Goal: Task Accomplishment & Management: Manage account settings

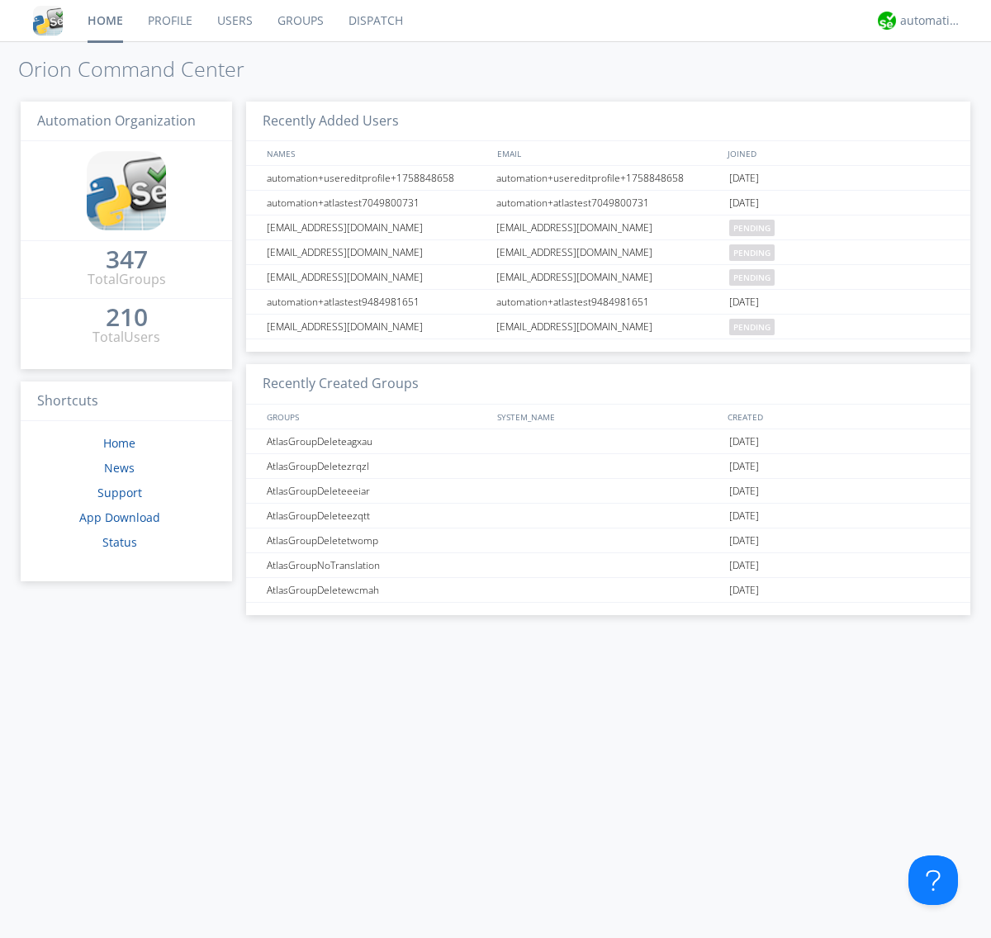
click at [299, 21] on link "Groups" at bounding box center [300, 20] width 71 height 41
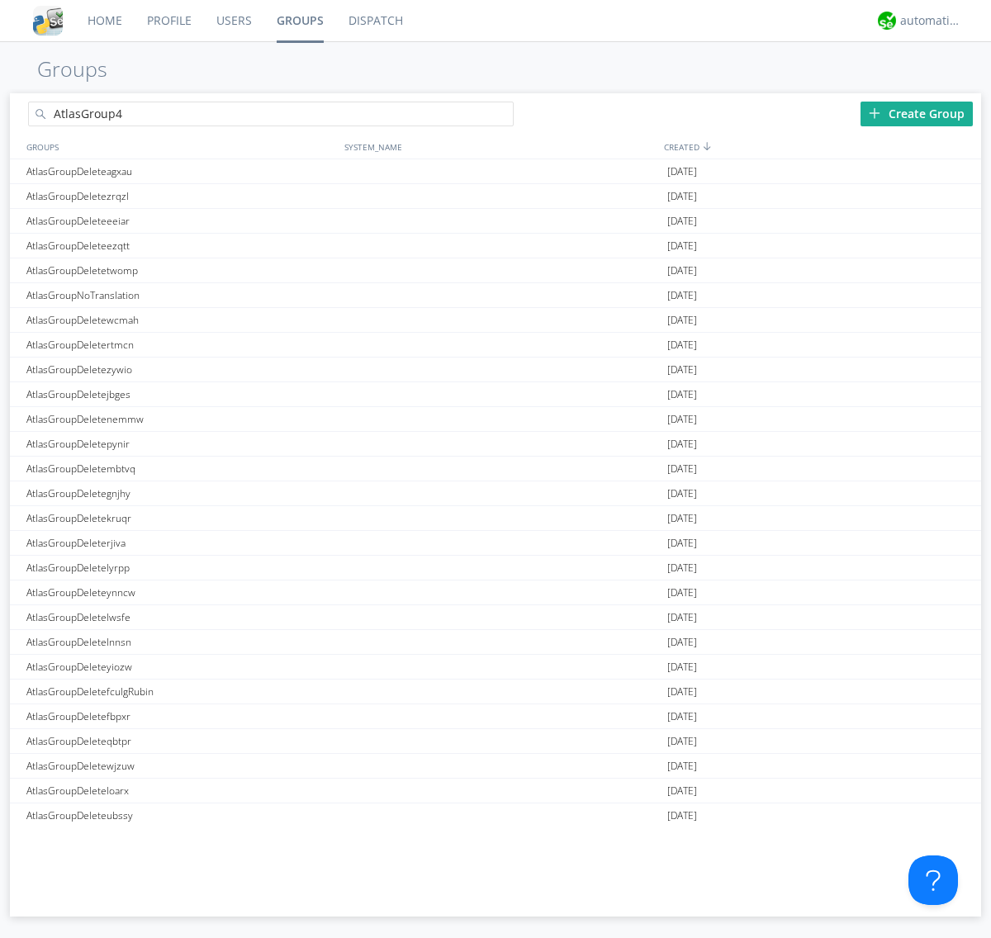
type input "AtlasGroup4"
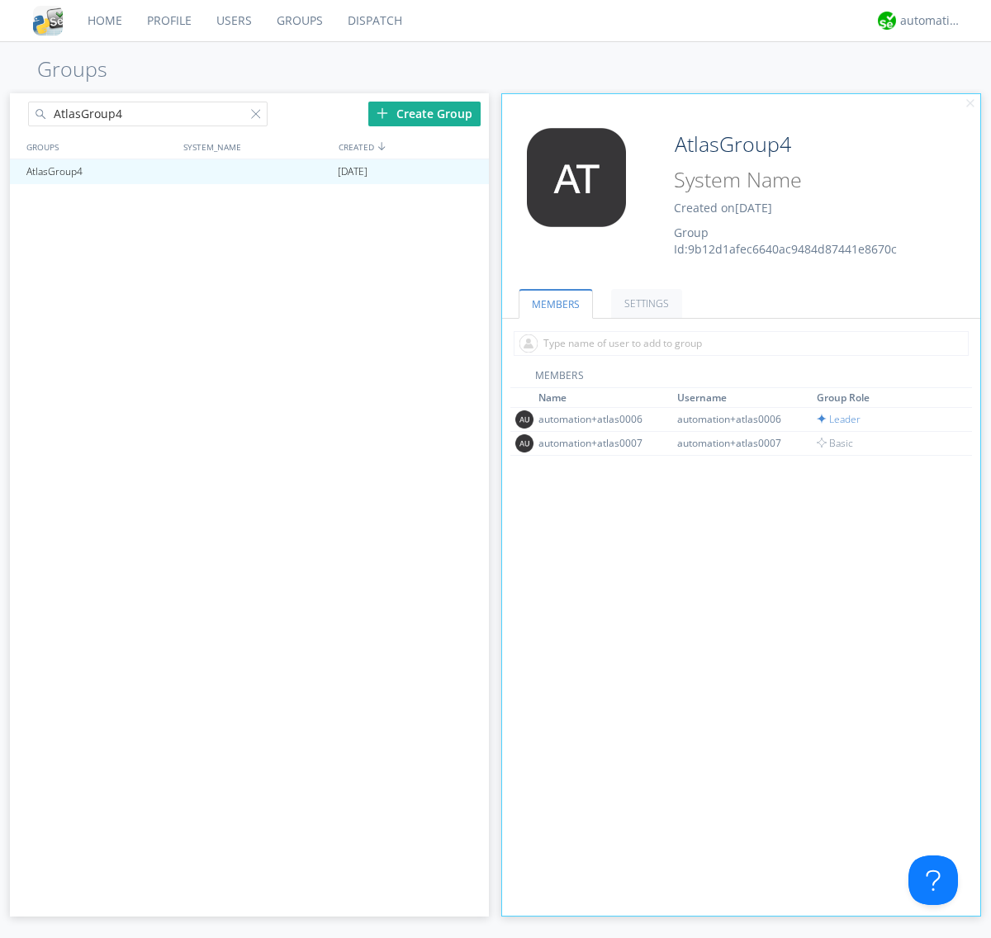
click at [644, 303] on link "SETTINGS" at bounding box center [646, 303] width 71 height 29
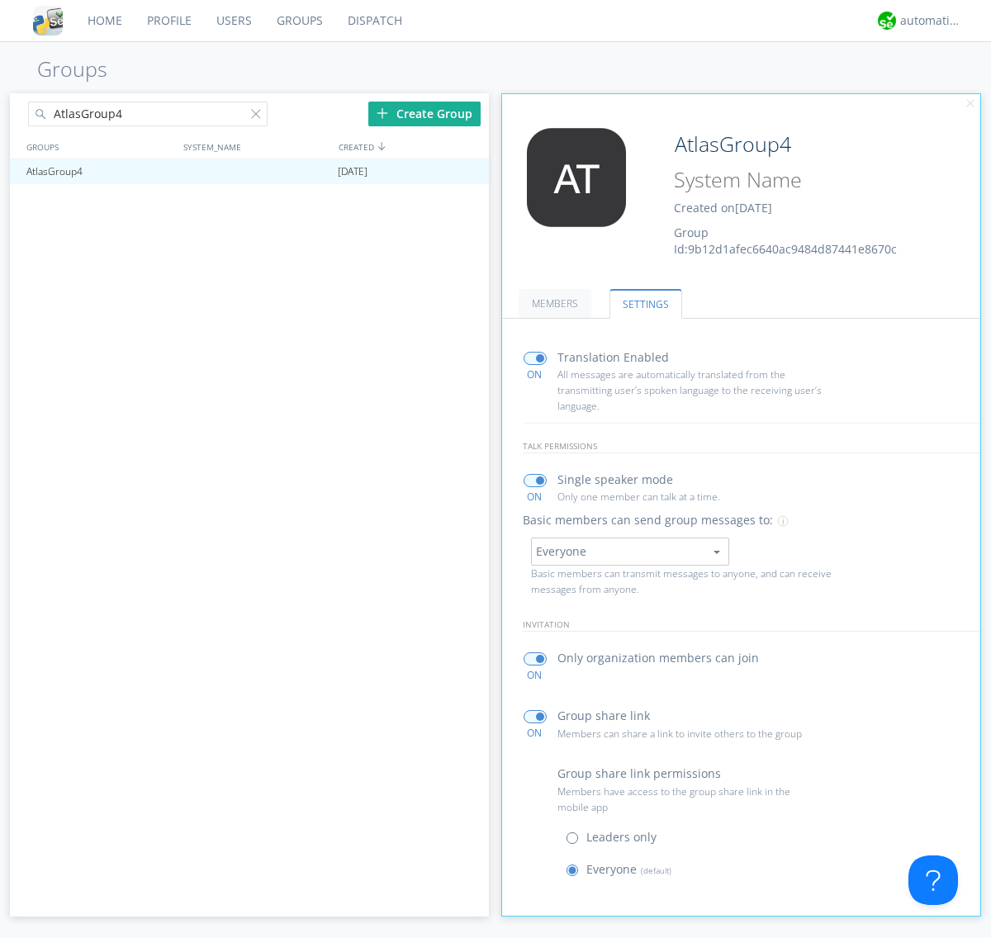
click at [575, 841] on span at bounding box center [576, 841] width 21 height 21
click at [0, 0] on input "radio" at bounding box center [0, 0] width 0 height 0
click at [575, 873] on span at bounding box center [576, 874] width 21 height 21
click at [0, 0] on input "radio" at bounding box center [0, 0] width 0 height 0
click at [926, 21] on div "automation+atlas" at bounding box center [931, 20] width 62 height 17
